Goal: Obtain resource: Download file/media

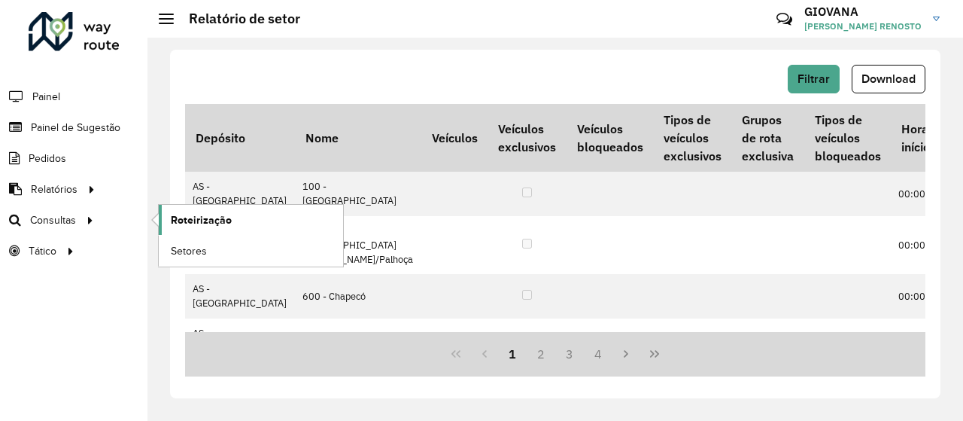
click at [202, 219] on span "Roteirização" at bounding box center [201, 220] width 61 height 16
click at [212, 245] on link "Setores" at bounding box center [251, 251] width 184 height 30
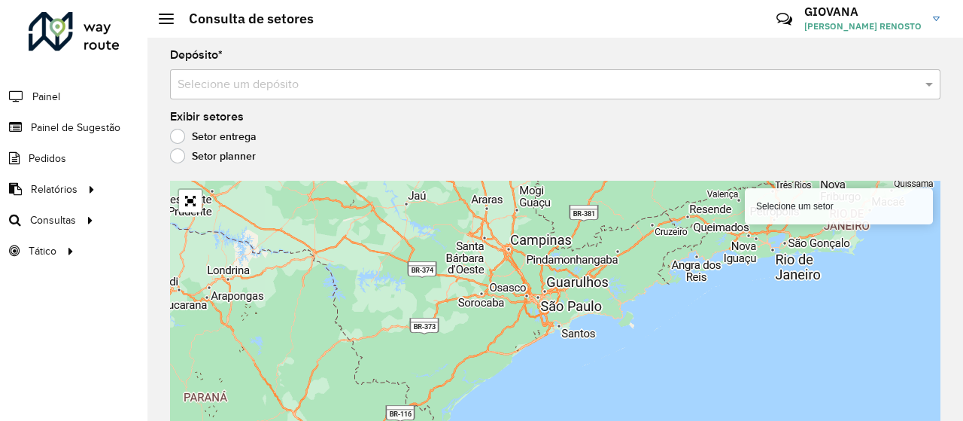
click at [470, 103] on div "Depósito * Selecione um depósito Exibir setores Setor entrega Setor planner Sel…" at bounding box center [556, 229] width 816 height 383
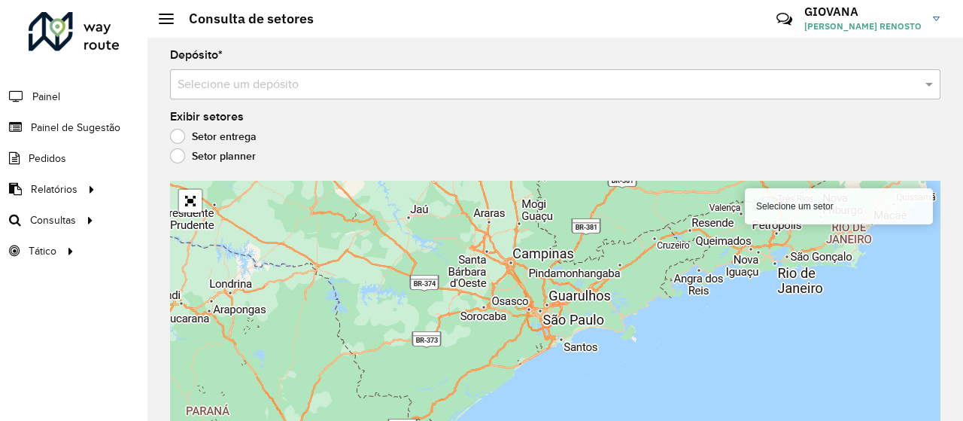
click at [329, 94] on div "Selecione um depósito" at bounding box center [555, 84] width 771 height 30
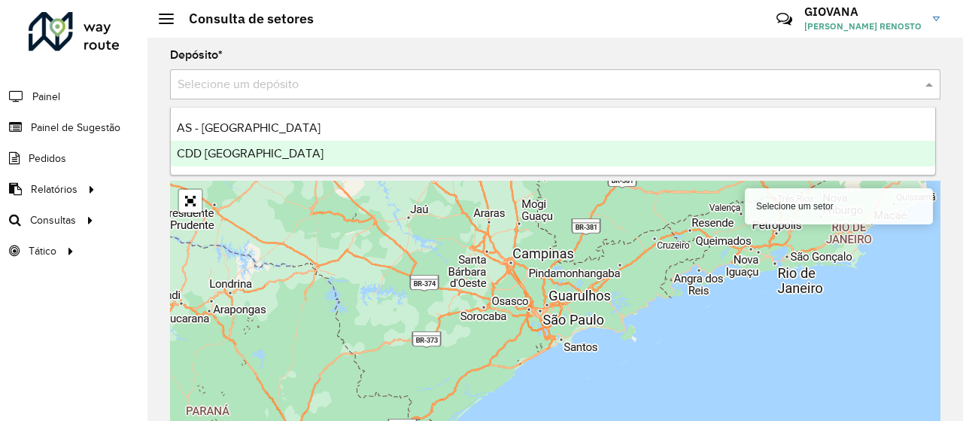
click at [237, 146] on div "CDD [GEOGRAPHIC_DATA]" at bounding box center [553, 154] width 765 height 26
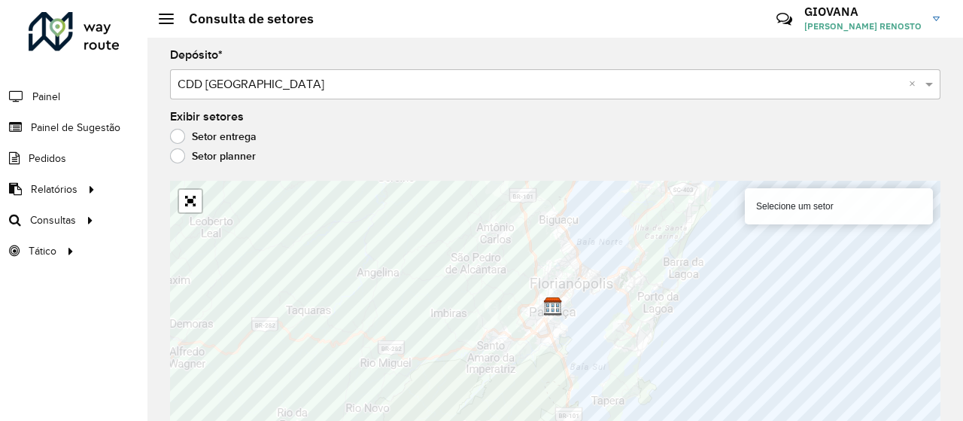
scroll to position [12, 0]
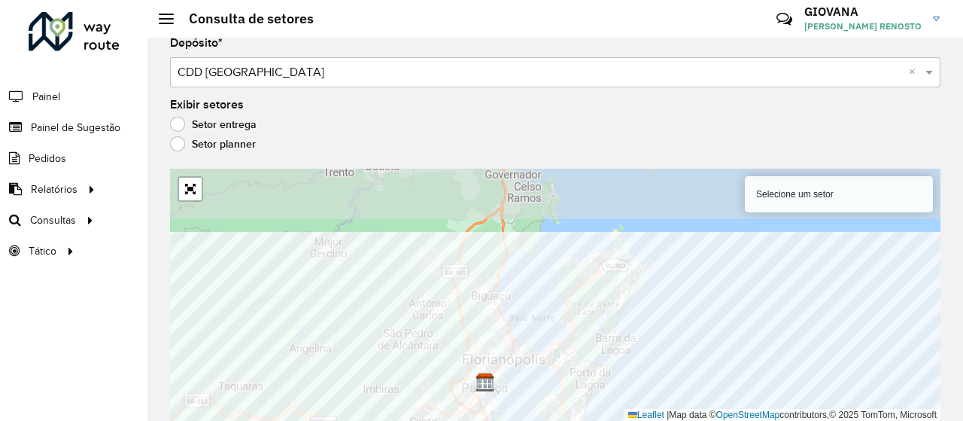
click at [452, 420] on html "Aguarde... Pop-up bloqueado! Seu navegador bloqueou automáticamente a abertura …" at bounding box center [481, 210] width 963 height 421
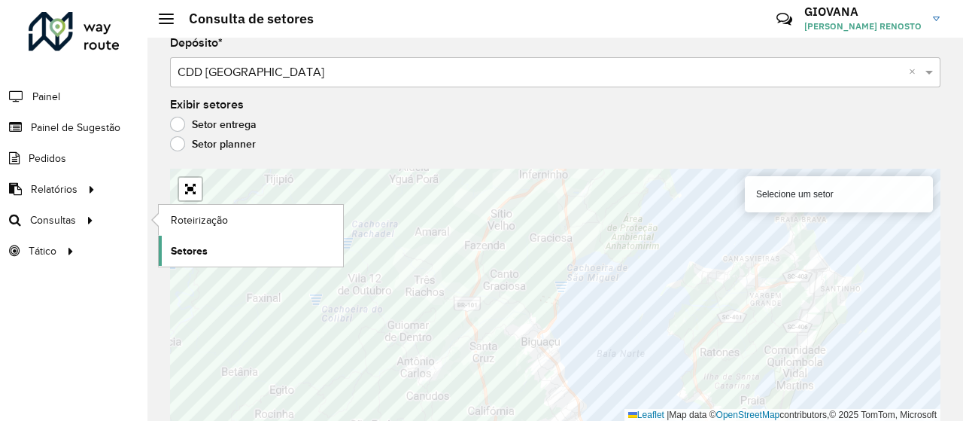
click at [194, 254] on span "Setores" at bounding box center [189, 251] width 37 height 16
click at [203, 249] on span "Setores" at bounding box center [189, 251] width 37 height 16
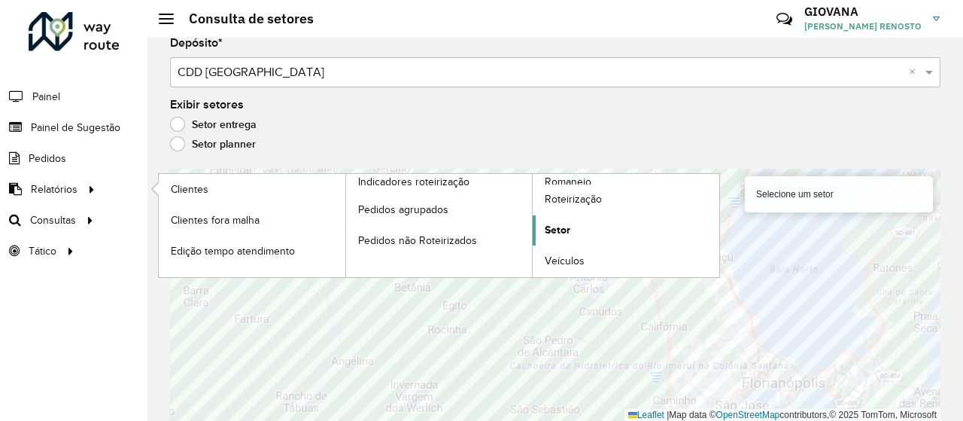
click at [557, 226] on span "Setor" at bounding box center [558, 230] width 26 height 16
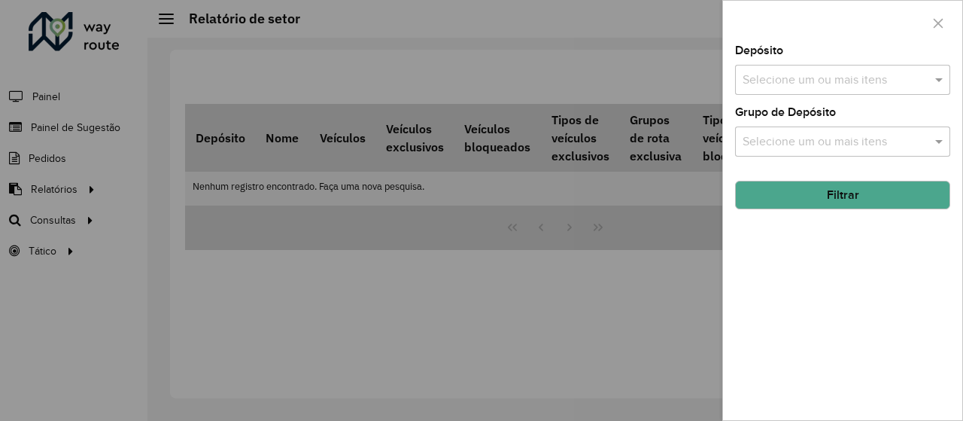
click at [839, 81] on input "text" at bounding box center [835, 81] width 193 height 18
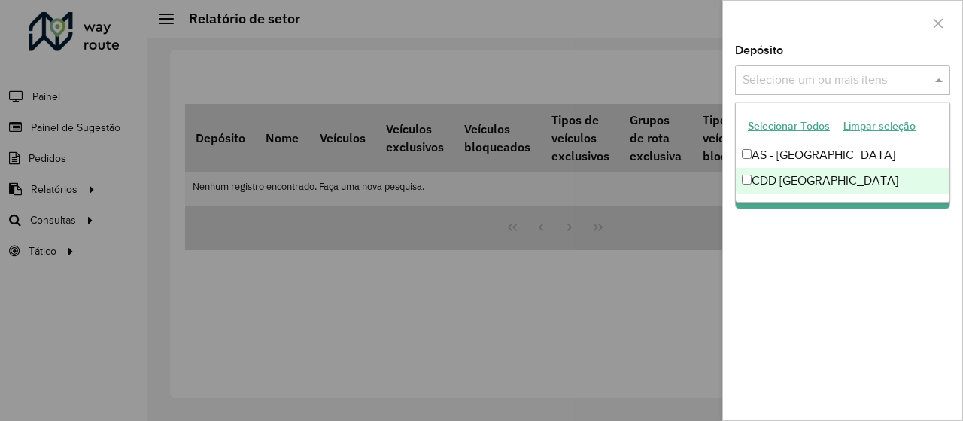
drag, startPoint x: 808, startPoint y: 178, endPoint x: 800, endPoint y: 221, distance: 43.6
click at [806, 180] on div "CDD [GEOGRAPHIC_DATA]" at bounding box center [843, 181] width 214 height 26
click at [814, 268] on div "Depósito Selecione um ou mais itens CDD Florianópolis × × Grupo de Depósito Sel…" at bounding box center [842, 232] width 239 height 375
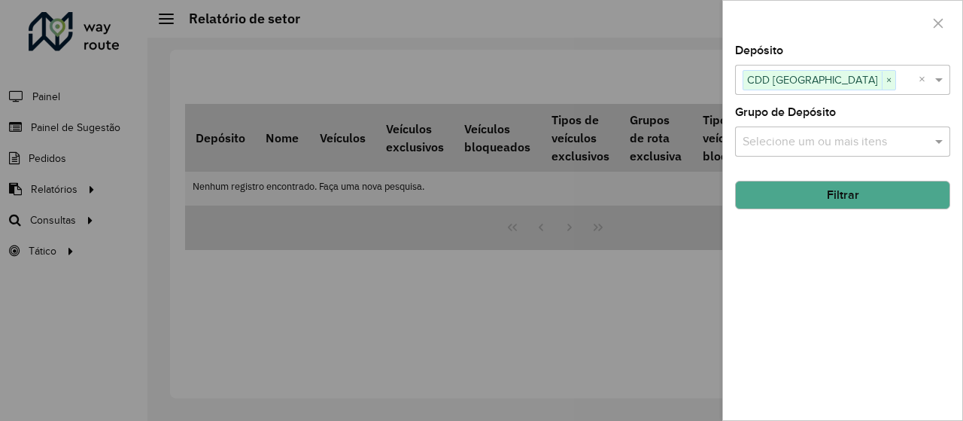
click at [819, 181] on button "Filtrar" at bounding box center [842, 195] width 215 height 29
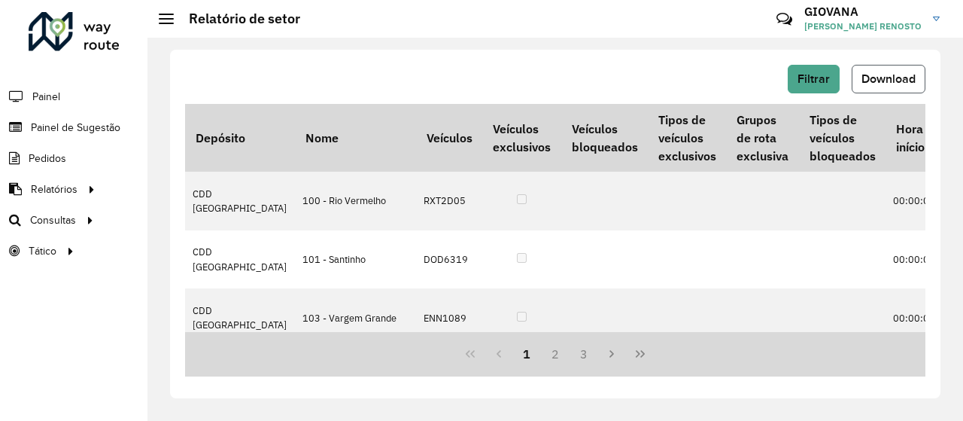
click at [857, 78] on button "Download" at bounding box center [889, 79] width 74 height 29
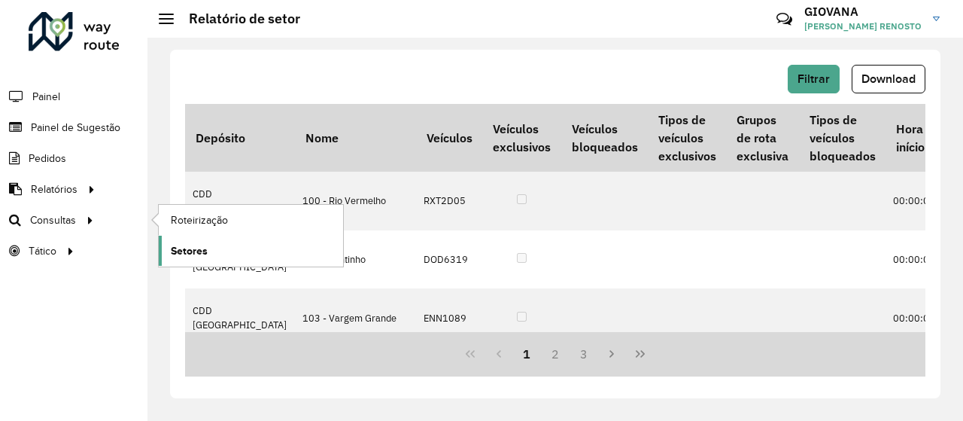
click at [189, 255] on span "Setores" at bounding box center [189, 251] width 37 height 16
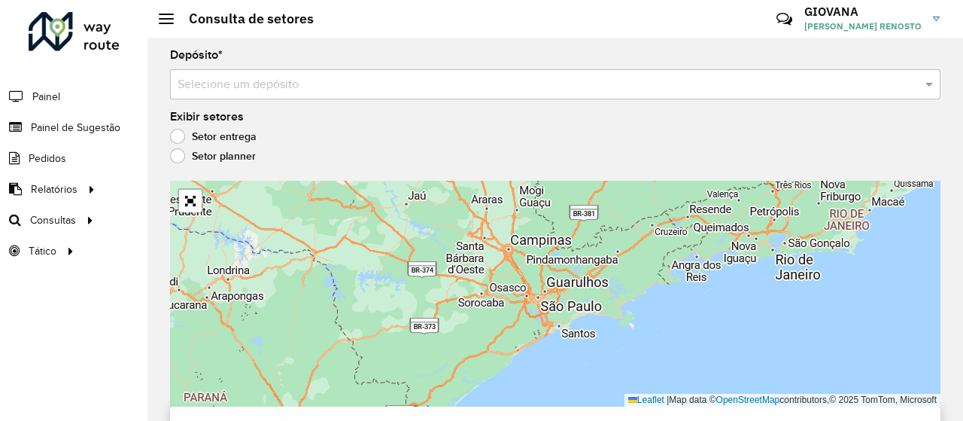
click at [253, 90] on input "text" at bounding box center [541, 85] width 726 height 18
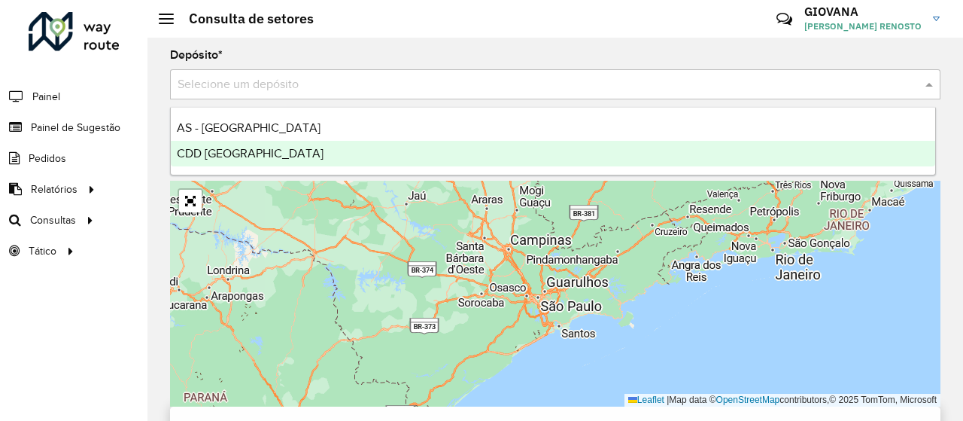
click at [246, 151] on span "CDD [GEOGRAPHIC_DATA]" at bounding box center [250, 153] width 147 height 13
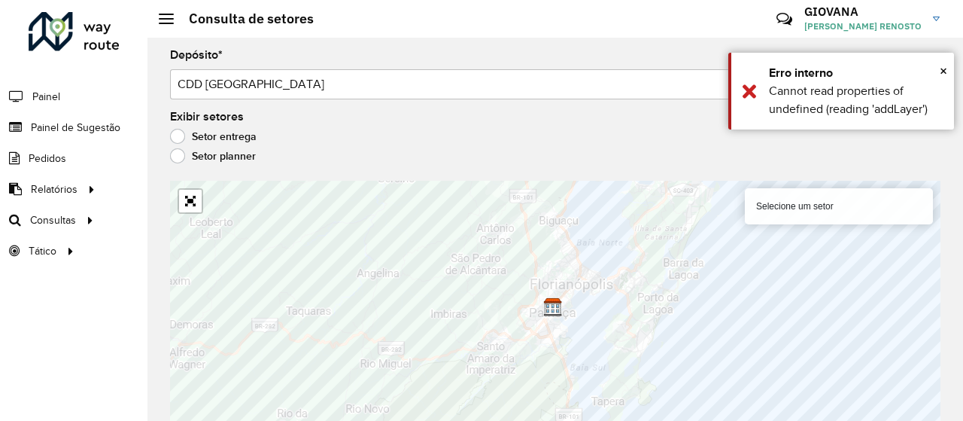
scroll to position [12, 0]
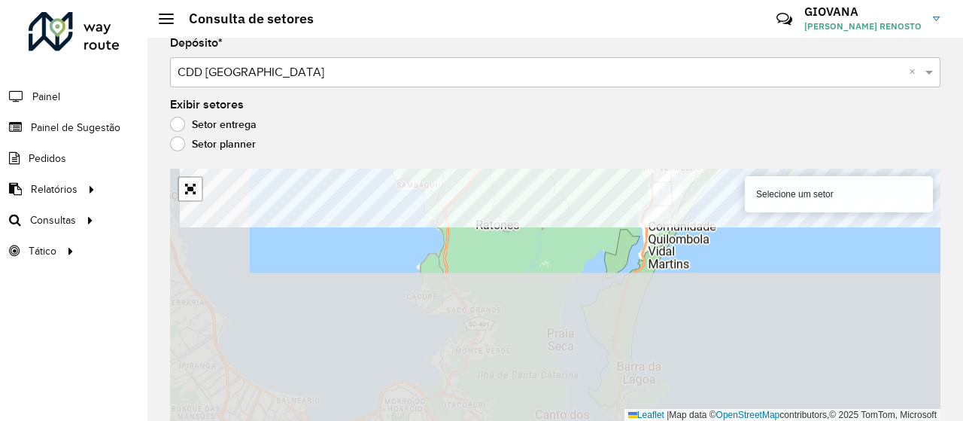
click at [368, 141] on formly-group "Depósito * Selecione um depósito × CDD [GEOGRAPHIC_DATA] × Exibir setores Setor…" at bounding box center [555, 229] width 771 height 383
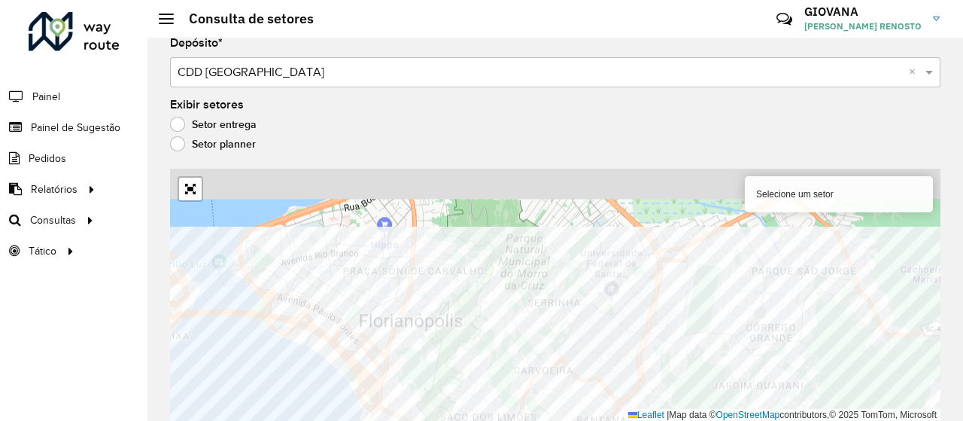
click at [230, 420] on html "Aguarde... Pop-up bloqueado! Seu navegador bloqueou automáticamente a abertura …" at bounding box center [481, 210] width 963 height 421
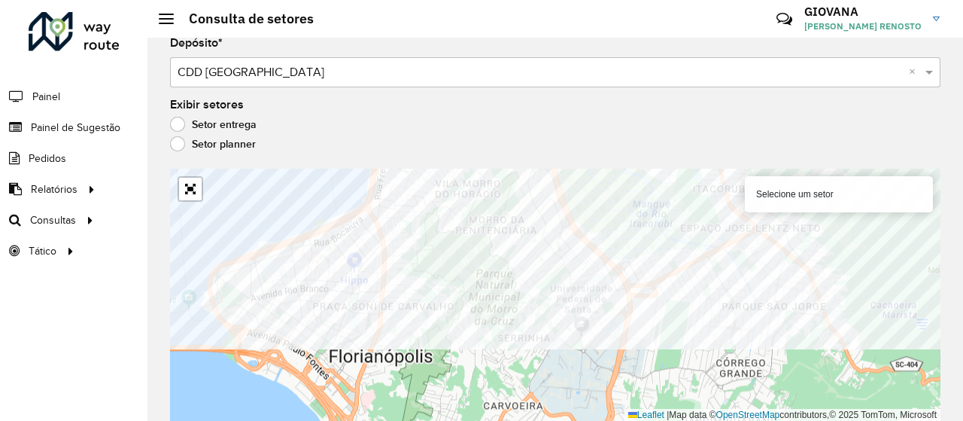
click at [300, 138] on formly-group "Depósito * Selecione um depósito × CDD [GEOGRAPHIC_DATA] × Exibir setores Setor…" at bounding box center [555, 229] width 771 height 383
